Goal: Task Accomplishment & Management: Manage account settings

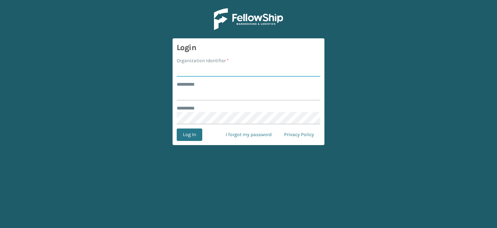
click at [197, 70] on input "Organization Identifier *" at bounding box center [249, 70] width 144 height 12
type input "CDD"
click at [208, 93] on input "******** *" at bounding box center [249, 94] width 144 height 12
type input "*******"
click at [181, 132] on button "Log In" at bounding box center [190, 134] width 26 height 12
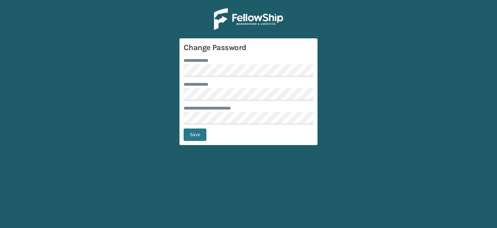
click at [213, 79] on form "**********" at bounding box center [248, 91] width 138 height 107
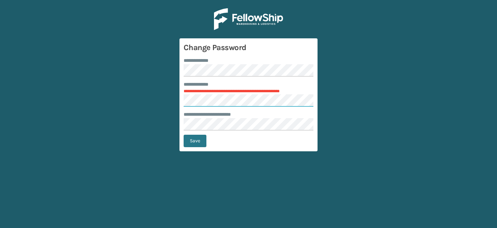
click at [130, 101] on main "**********" at bounding box center [248, 114] width 497 height 228
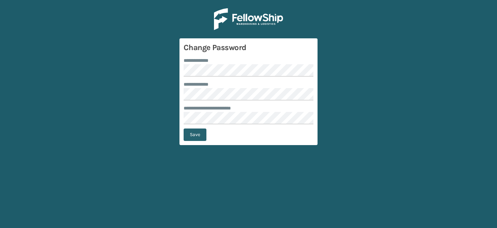
click at [193, 138] on button "Save" at bounding box center [195, 134] width 23 height 12
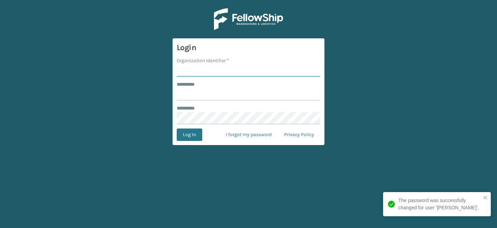
click at [204, 74] on input "Organization Identifier *" at bounding box center [249, 70] width 144 height 12
type input "CDD"
click at [212, 95] on input "******** *" at bounding box center [249, 94] width 144 height 12
type input "*******"
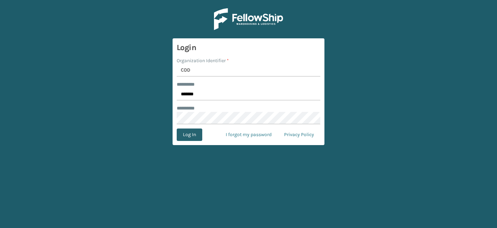
click at [185, 140] on button "Log In" at bounding box center [190, 134] width 26 height 12
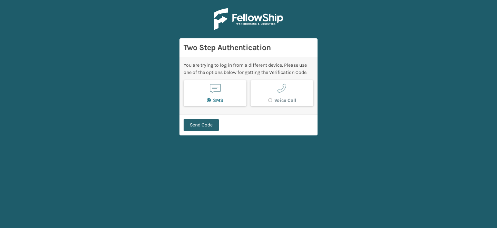
click at [191, 129] on button "Send Code" at bounding box center [201, 125] width 35 height 12
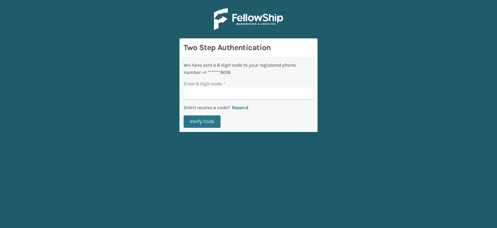
click at [205, 94] on input "Enter 6 digit code: *" at bounding box center [249, 93] width 130 height 12
click at [203, 97] on input "Enter 6 digit code: *" at bounding box center [249, 93] width 130 height 12
type input "710067"
click at [199, 124] on button "Verify Code" at bounding box center [202, 121] width 37 height 12
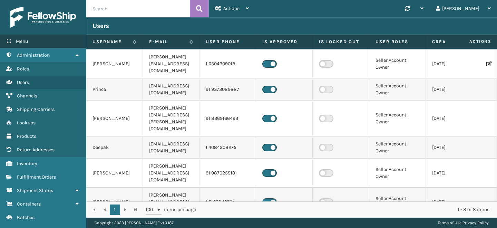
click at [41, 44] on div "Menu" at bounding box center [43, 42] width 86 height 14
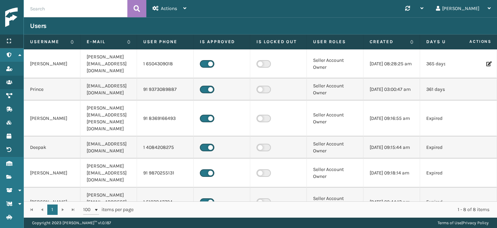
click at [14, 41] on div "Menu" at bounding box center [11, 42] width 23 height 14
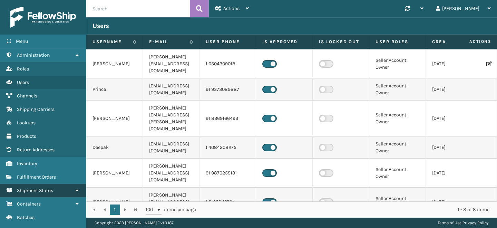
click at [43, 192] on link "Shipment Status" at bounding box center [43, 190] width 86 height 13
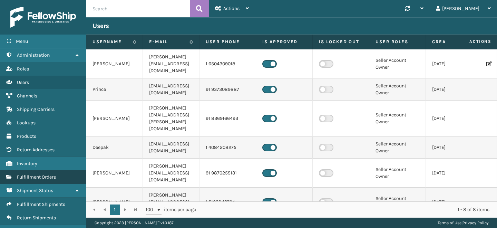
click at [46, 175] on span "Fulfillment Orders" at bounding box center [36, 177] width 39 height 6
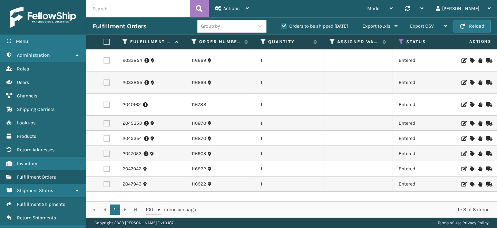
click at [154, 9] on input "text" at bounding box center [138, 8] width 104 height 17
paste input "116922"
type input "116922"
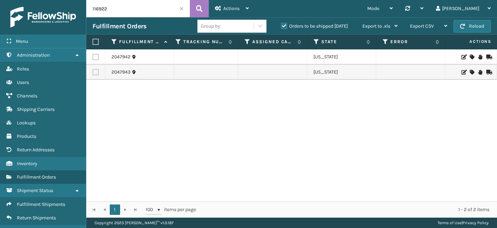
click at [480, 57] on icon at bounding box center [480, 57] width 4 height 5
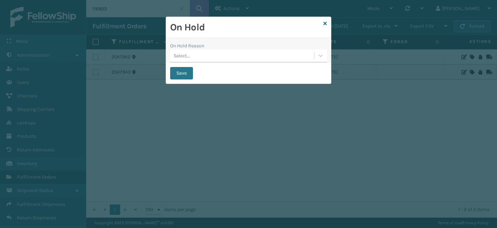
click at [187, 46] on label "On Hold Reason" at bounding box center [187, 45] width 34 height 7
click at [187, 58] on div "Select..." at bounding box center [182, 55] width 16 height 7
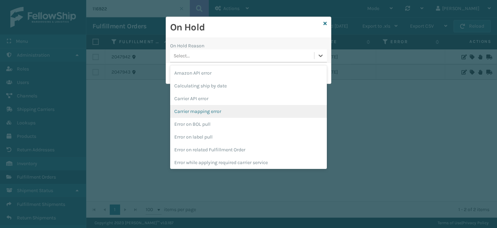
click at [148, 110] on div "On Hold On Hold Reason option Carrier mapping error focused, 4 of 22. 22 result…" at bounding box center [248, 114] width 497 height 228
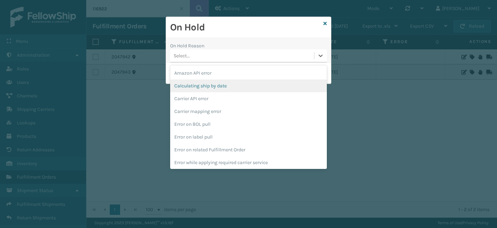
click at [420, 75] on div "On Hold On Hold Reason option Calculating ship by date focused, 2 of 22. 22 res…" at bounding box center [248, 114] width 497 height 228
click at [325, 24] on icon at bounding box center [324, 23] width 3 height 5
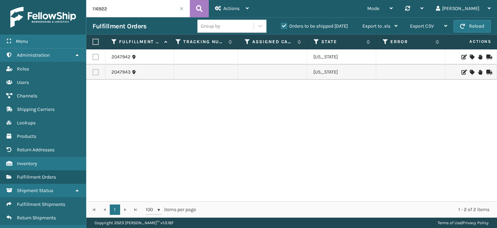
click at [481, 57] on icon at bounding box center [480, 57] width 4 height 5
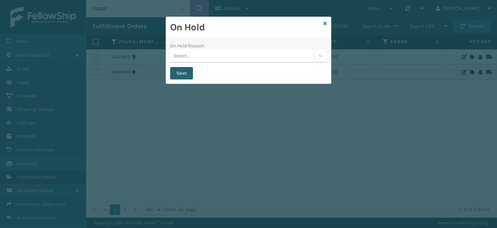
click at [180, 72] on button "Save" at bounding box center [181, 73] width 23 height 12
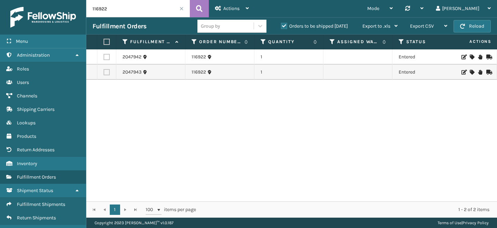
click at [107, 57] on label at bounding box center [107, 57] width 6 height 6
click at [104, 57] on input "checkbox" at bounding box center [104, 56] width 0 height 4
checkbox input "true"
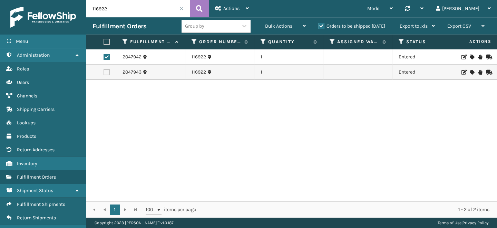
click at [107, 77] on td at bounding box center [106, 72] width 19 height 15
click at [137, 56] on link "2047942" at bounding box center [132, 56] width 19 height 7
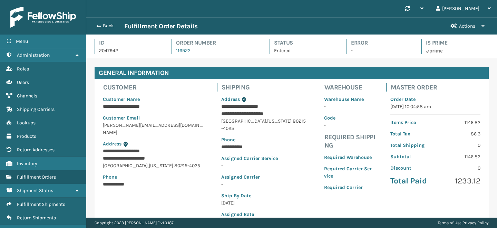
scroll to position [153, 0]
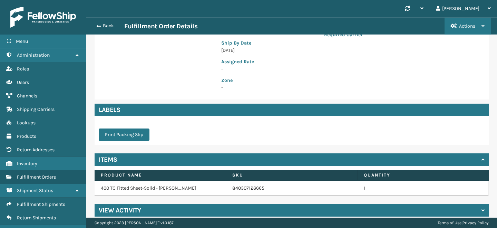
click at [472, 26] on span "Actions" at bounding box center [467, 26] width 16 height 6
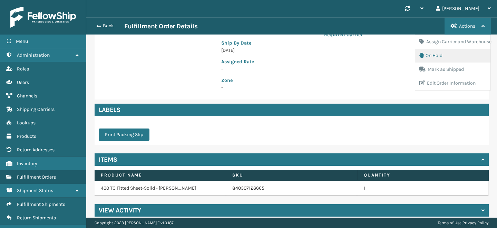
click at [454, 56] on button "On Hold" at bounding box center [452, 56] width 75 height 14
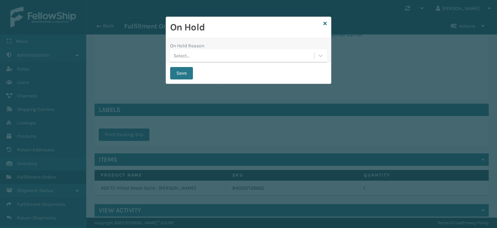
click at [208, 43] on div "On Hold Reason" at bounding box center [248, 45] width 157 height 7
click at [208, 54] on div "Select..." at bounding box center [242, 55] width 144 height 11
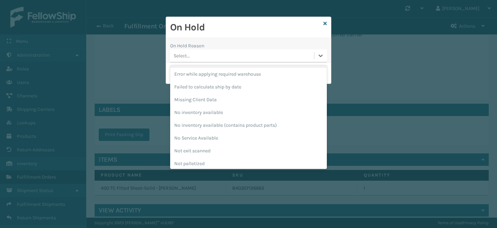
scroll to position [180, 0]
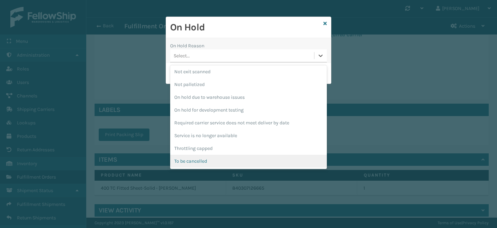
click at [208, 160] on div "To be cancelled" at bounding box center [248, 161] width 157 height 13
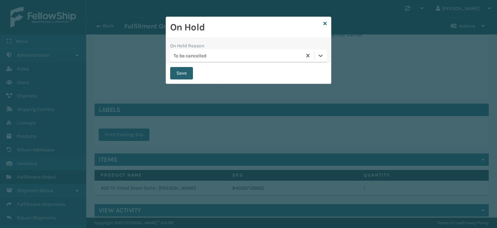
click at [181, 74] on button "Save" at bounding box center [181, 73] width 23 height 12
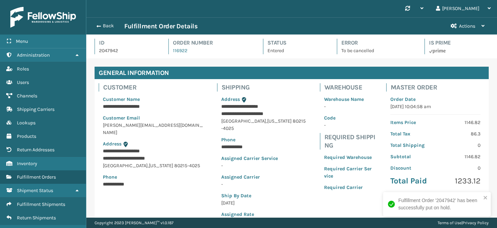
scroll to position [17, 411]
click at [108, 29] on button "Back" at bounding box center [108, 26] width 32 height 6
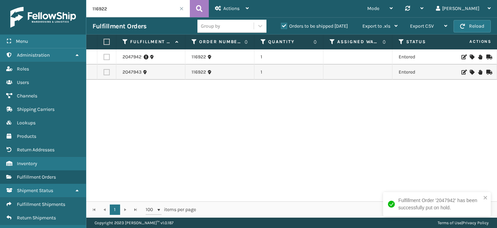
click at [107, 71] on label at bounding box center [107, 72] width 6 height 6
click at [104, 71] on input "checkbox" at bounding box center [104, 71] width 0 height 4
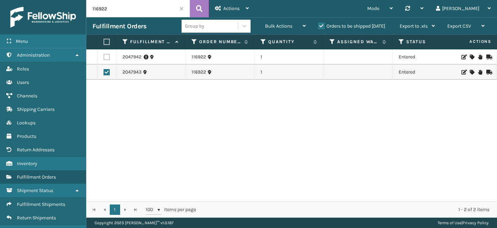
click at [473, 71] on icon at bounding box center [472, 72] width 4 height 5
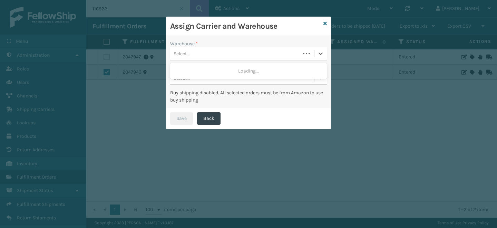
click at [236, 55] on div "Select..." at bounding box center [235, 53] width 130 height 11
click at [240, 109] on div "Save Back" at bounding box center [248, 118] width 165 height 21
click at [325, 23] on icon at bounding box center [324, 23] width 3 height 5
checkbox input "false"
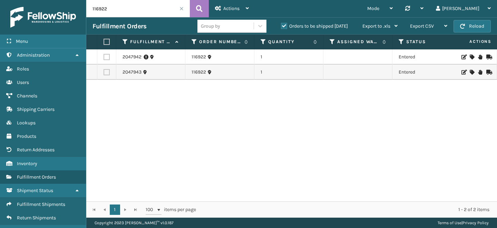
click at [480, 73] on icon at bounding box center [480, 72] width 4 height 5
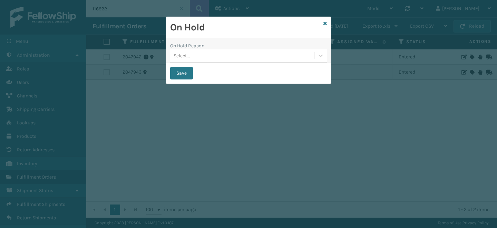
click at [237, 55] on div "Select..." at bounding box center [242, 55] width 144 height 11
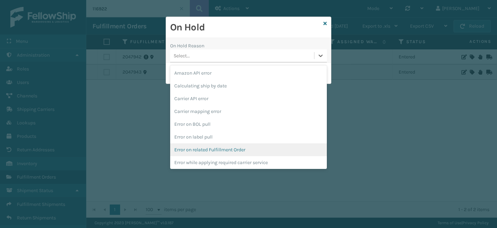
scroll to position [180, 0]
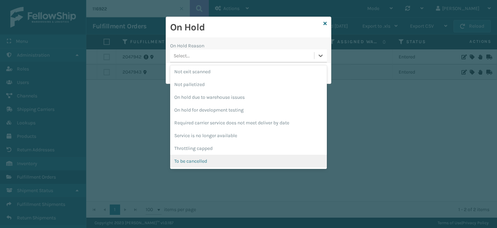
click at [206, 162] on div "To be cancelled" at bounding box center [248, 161] width 157 height 13
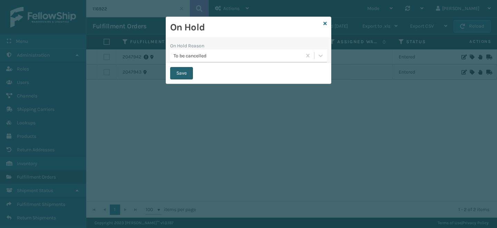
click at [181, 71] on button "Save" at bounding box center [181, 73] width 23 height 12
